Goal: Information Seeking & Learning: Learn about a topic

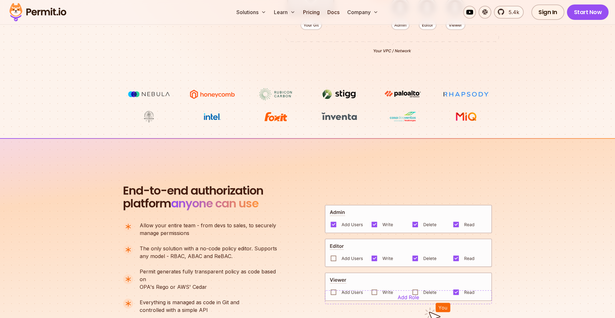
scroll to position [303, 0]
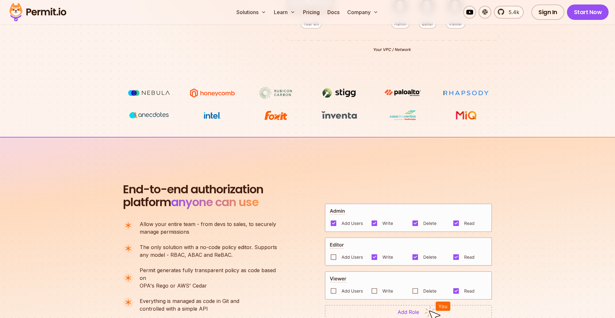
click at [213, 115] on img at bounding box center [212, 115] width 48 height 12
click at [218, 116] on img at bounding box center [212, 115] width 48 height 12
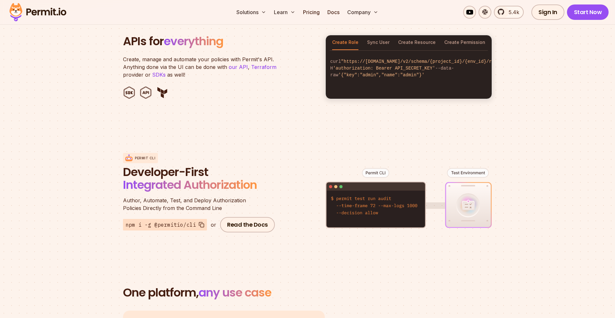
scroll to position [670, 0]
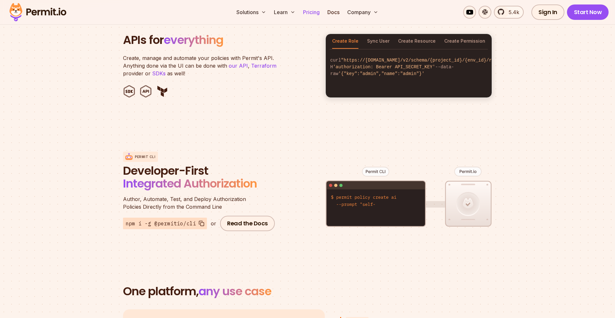
click at [311, 13] on link "Pricing" at bounding box center [311, 12] width 22 height 13
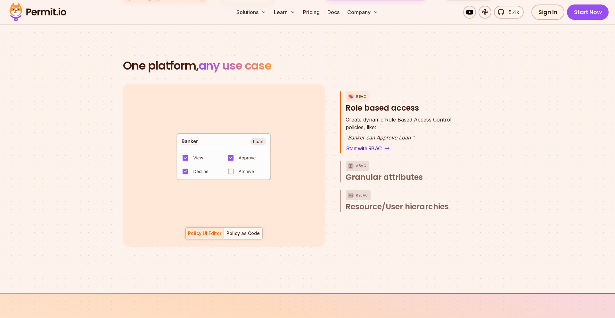
scroll to position [896, 0]
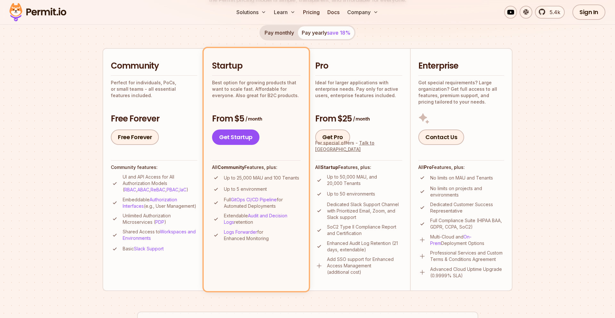
scroll to position [124, 0]
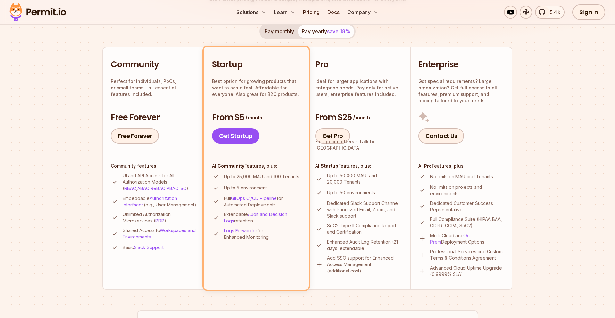
click at [472, 236] on link "On-Prem" at bounding box center [450, 239] width 41 height 12
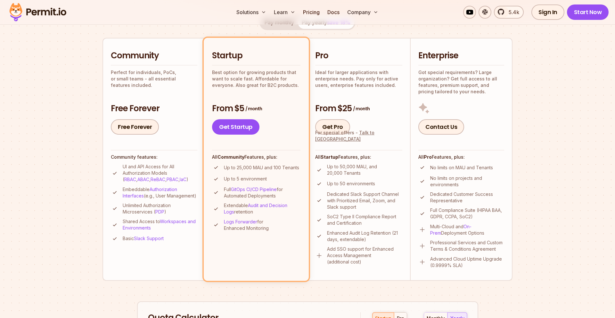
scroll to position [137, 0]
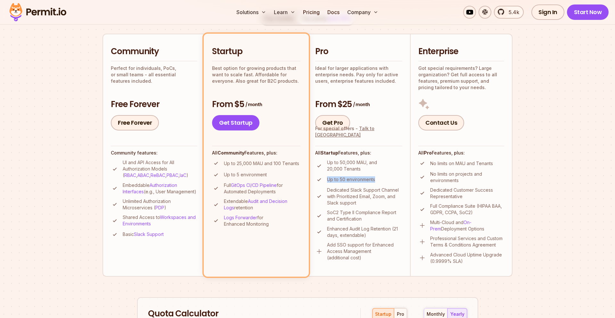
drag, startPoint x: 379, startPoint y: 181, endPoint x: 328, endPoint y: 178, distance: 51.0
click at [328, 178] on li "Up to 50 environments" at bounding box center [358, 180] width 87 height 8
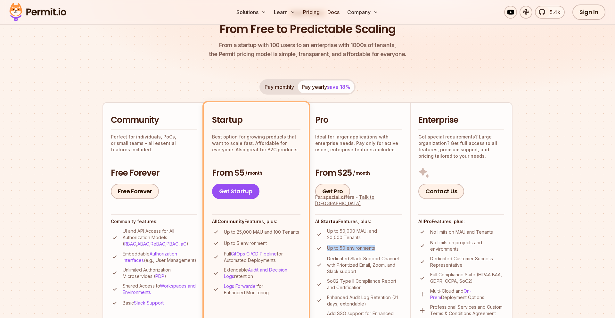
scroll to position [72, 0]
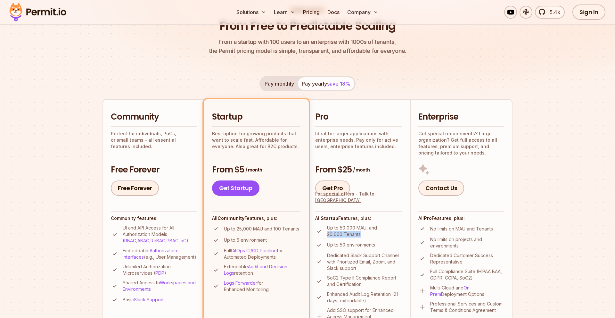
drag, startPoint x: 327, startPoint y: 234, endPoint x: 366, endPoint y: 235, distance: 39.1
click at [366, 235] on p "Up to 50,000 MAU, and 20,000 Tenants" at bounding box center [364, 231] width 75 height 13
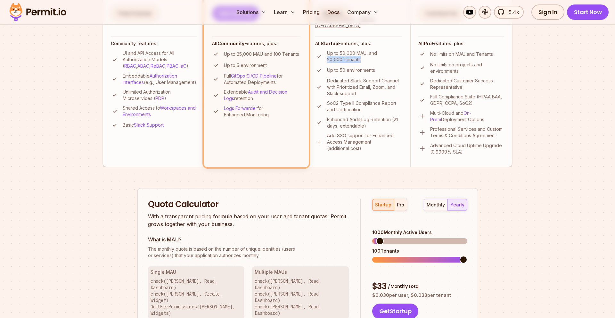
scroll to position [250, 0]
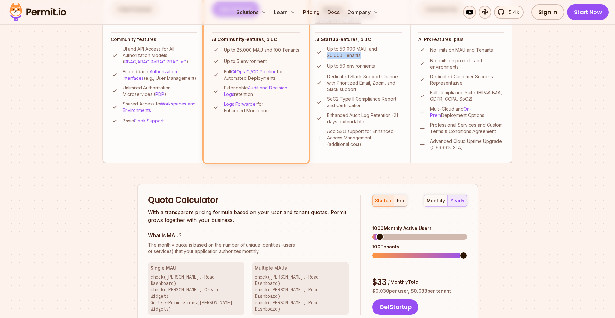
click at [401, 201] on div "pro" at bounding box center [400, 200] width 7 height 6
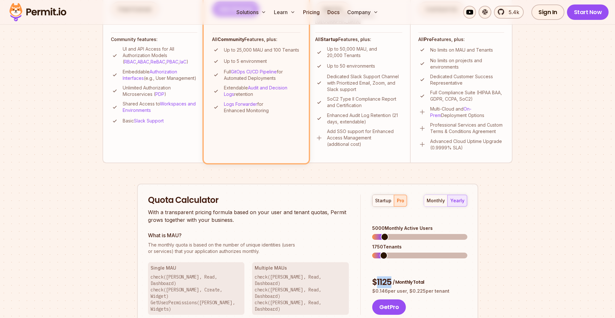
drag, startPoint x: 377, startPoint y: 263, endPoint x: 511, endPoint y: 262, distance: 133.9
click at [511, 261] on div "Permit Pricing From Free to Predictable Scaling From a startup with 100 users t…" at bounding box center [308, 131] width 410 height 606
click at [511, 262] on div "Permit Pricing From Free to Predictable Scaling From a startup with 100 users t…" at bounding box center [308, 131] width 410 height 606
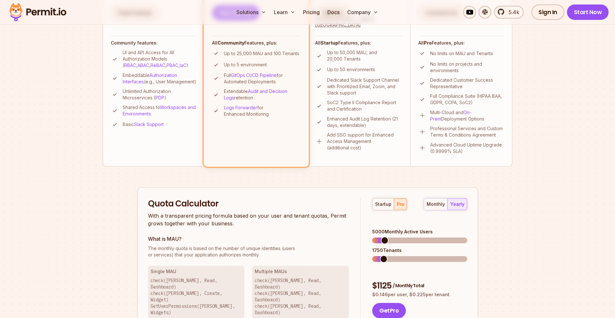
scroll to position [249, 0]
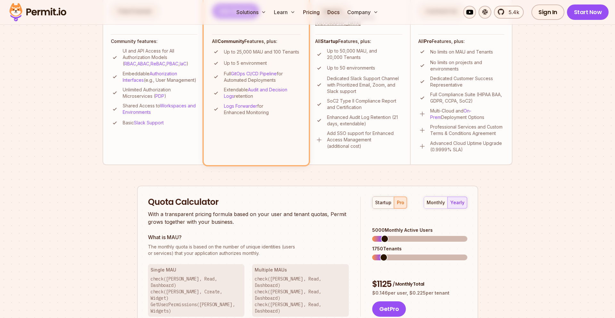
drag, startPoint x: 372, startPoint y: 273, endPoint x: 448, endPoint y: 272, distance: 75.9
click at [448, 290] on p "$ 0.146 per user, $ 0.225 per tenant" at bounding box center [419, 293] width 95 height 6
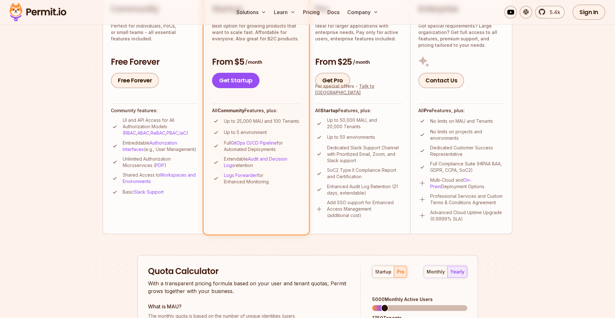
scroll to position [91, 0]
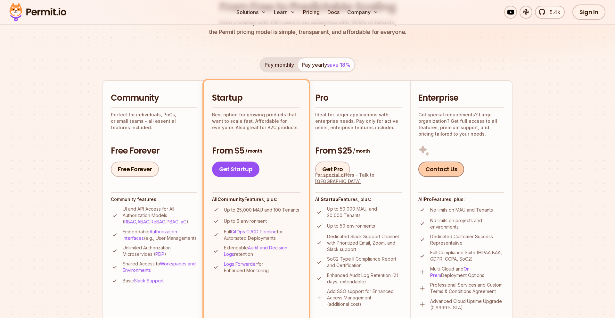
click at [443, 166] on link "Contact Us" at bounding box center [441, 168] width 46 height 15
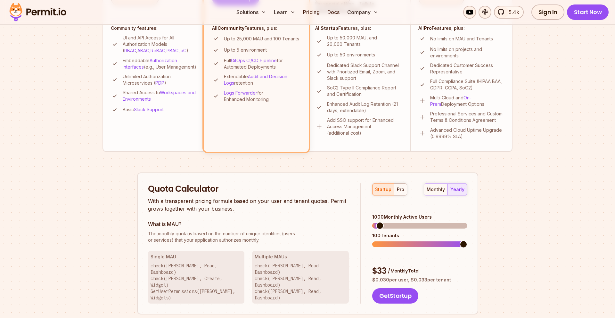
scroll to position [311, 0]
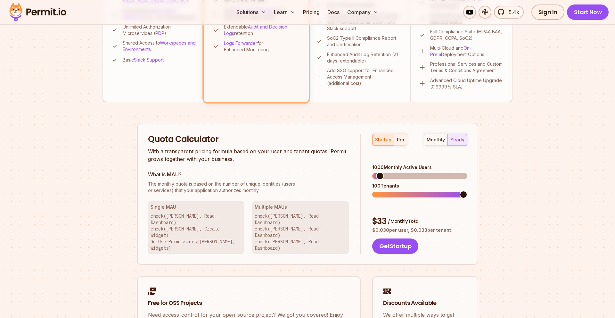
click at [399, 140] on div "pro" at bounding box center [400, 139] width 7 height 6
click at [388, 141] on div "startup" at bounding box center [383, 139] width 16 height 6
click at [402, 140] on div "pro" at bounding box center [400, 139] width 7 height 6
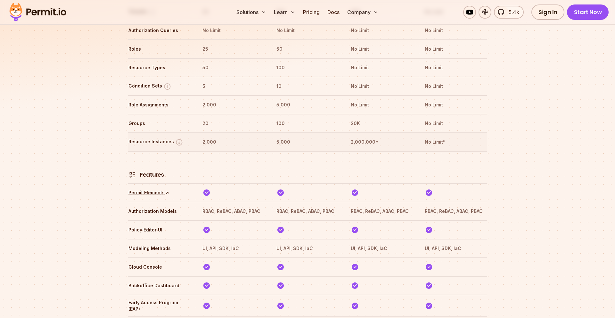
scroll to position [851, 0]
drag, startPoint x: 351, startPoint y: 192, endPoint x: 414, endPoint y: 194, distance: 63.2
click at [414, 201] on tr "Authorization Models RBAC, ReBAC, ABAC, PBAC RBAC, ReBAC, ABAC, PBAC RBAC, ReBA…" at bounding box center [307, 210] width 359 height 19
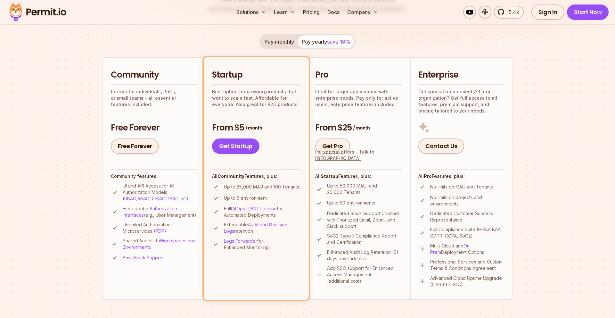
scroll to position [0, 0]
